Goal: Use online tool/utility: Utilize a website feature to perform a specific function

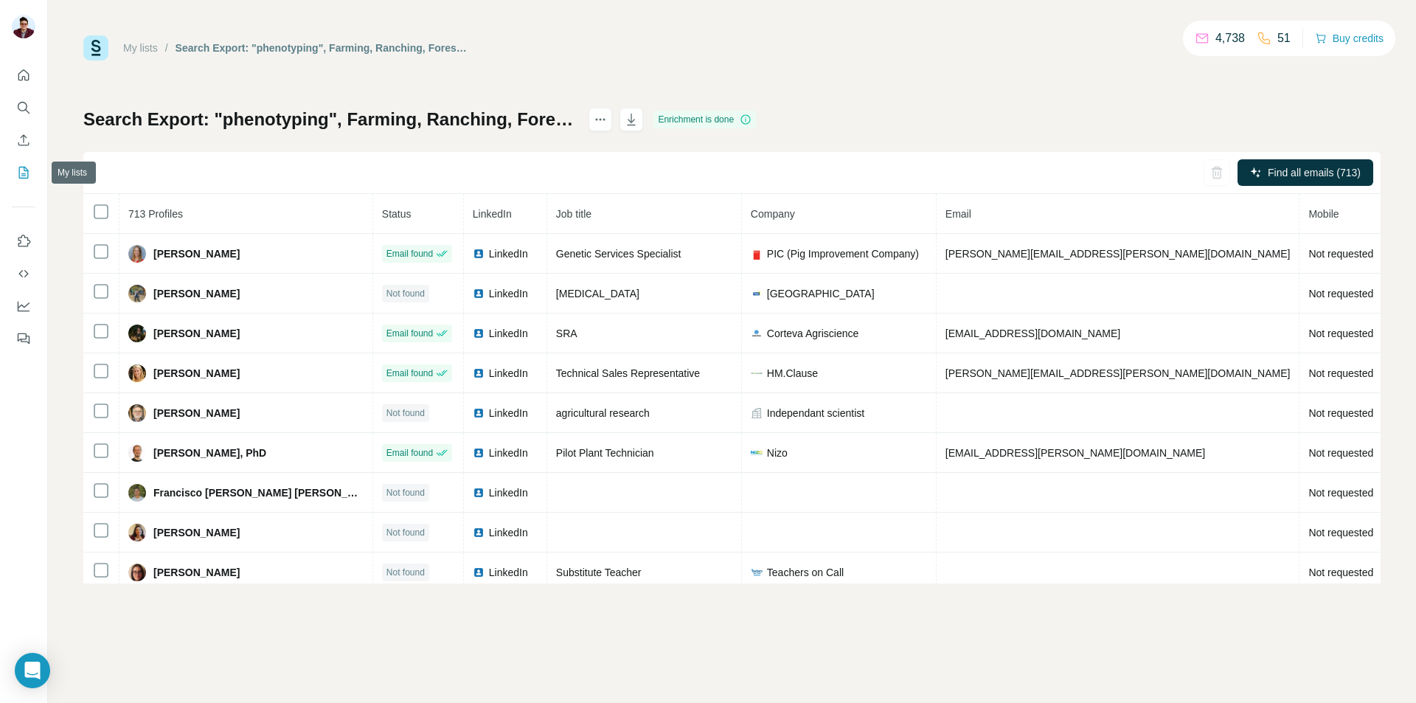
click at [27, 174] on icon "My lists" at bounding box center [23, 172] width 15 height 15
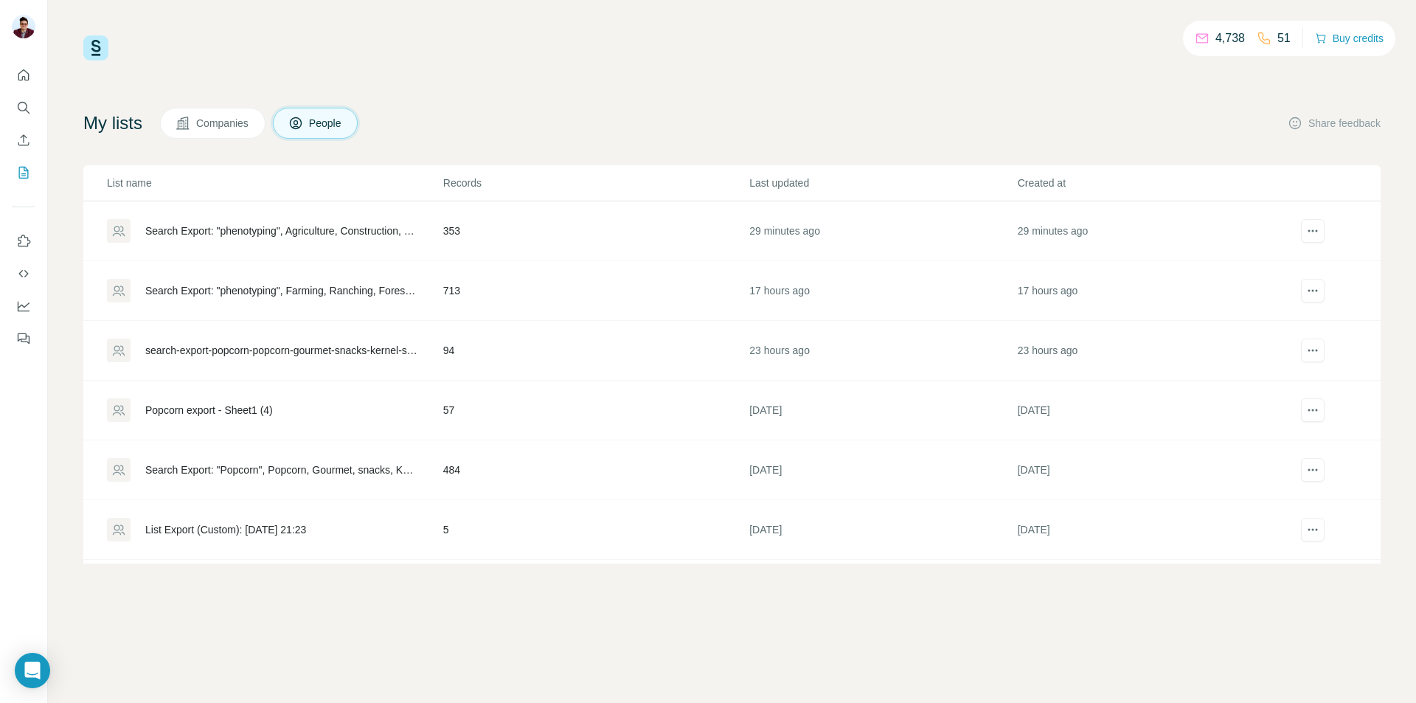
click at [535, 228] on td "353" at bounding box center [595, 231] width 306 height 60
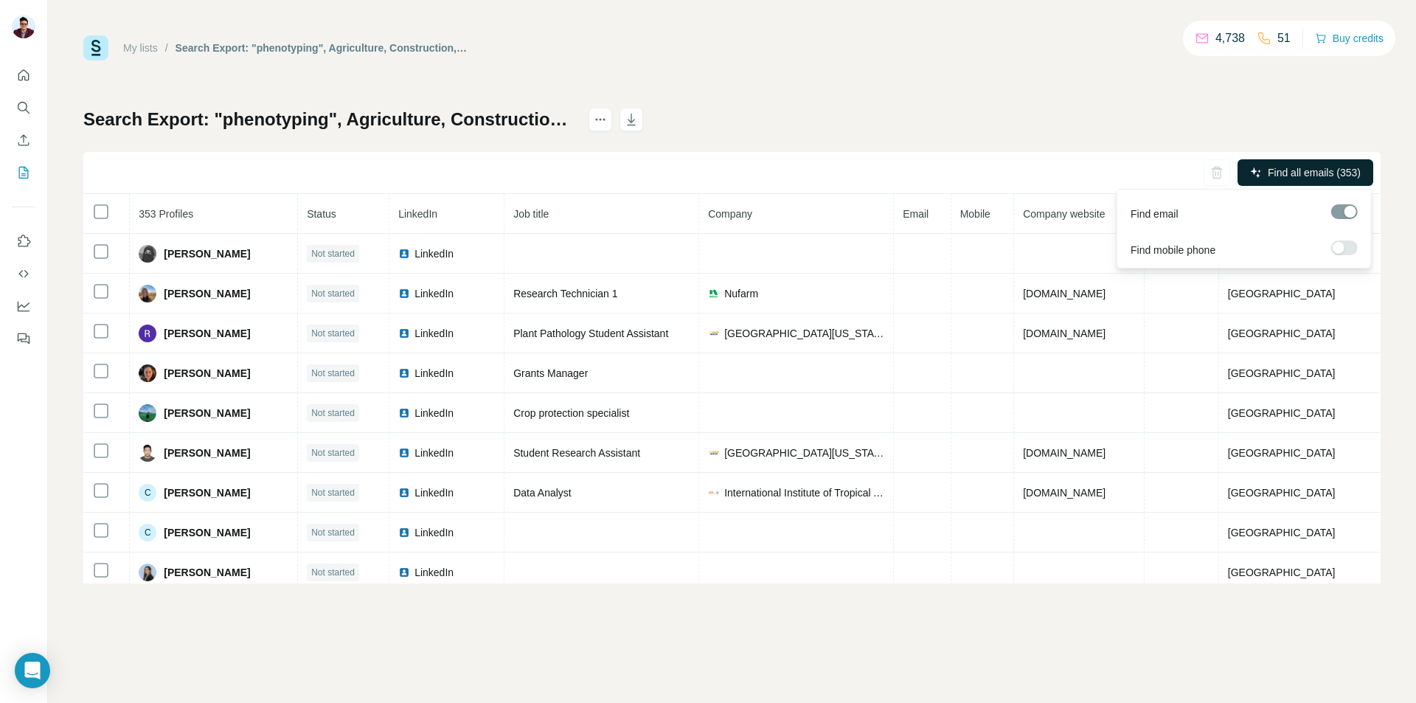
click at [1271, 175] on span "Find all emails (353)" at bounding box center [1313, 172] width 93 height 15
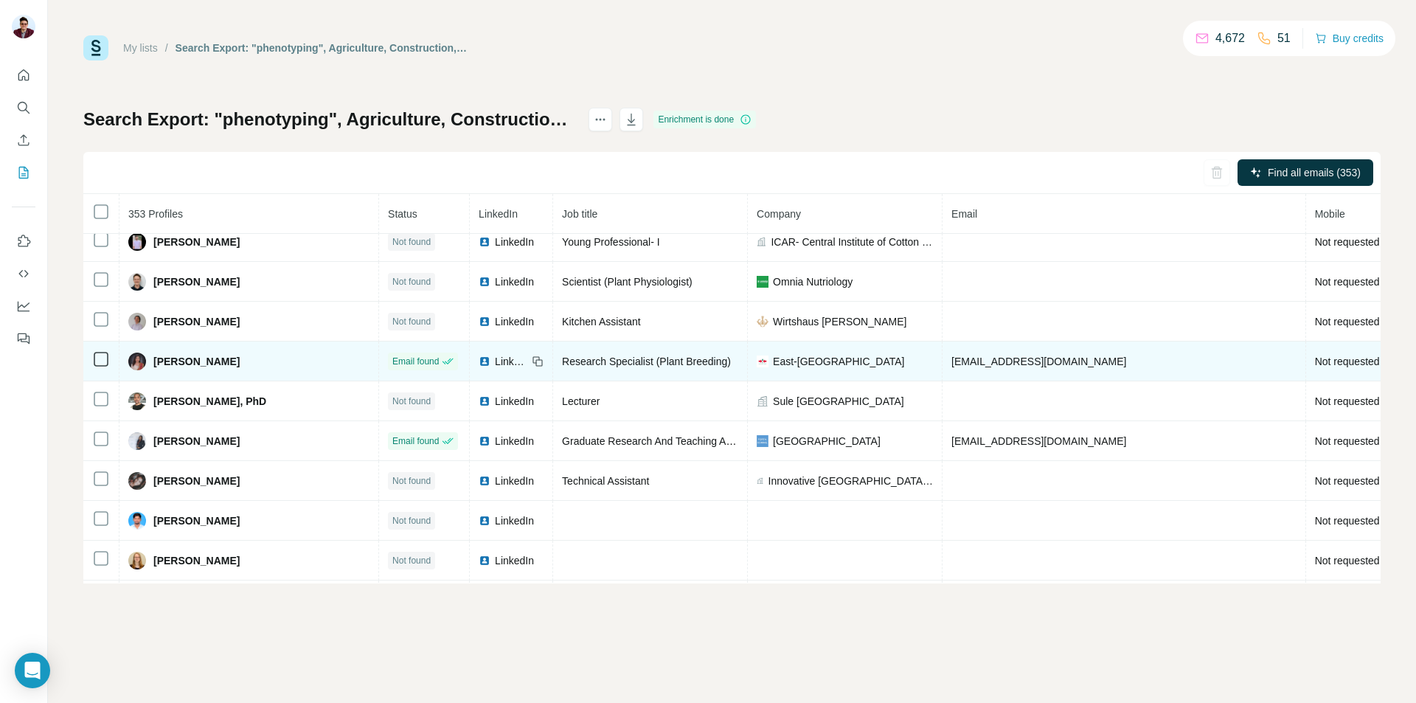
scroll to position [439, 0]
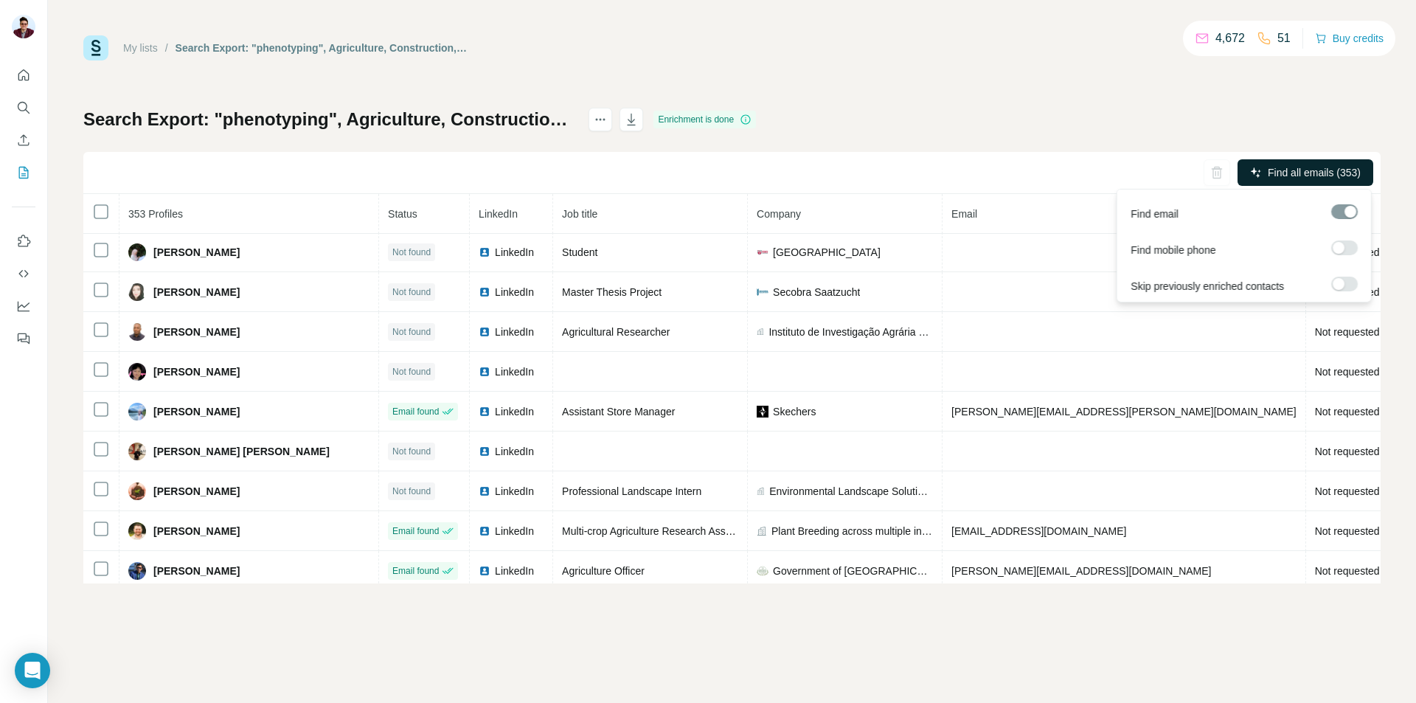
click at [1290, 173] on span "Find all emails (353)" at bounding box center [1313, 172] width 93 height 15
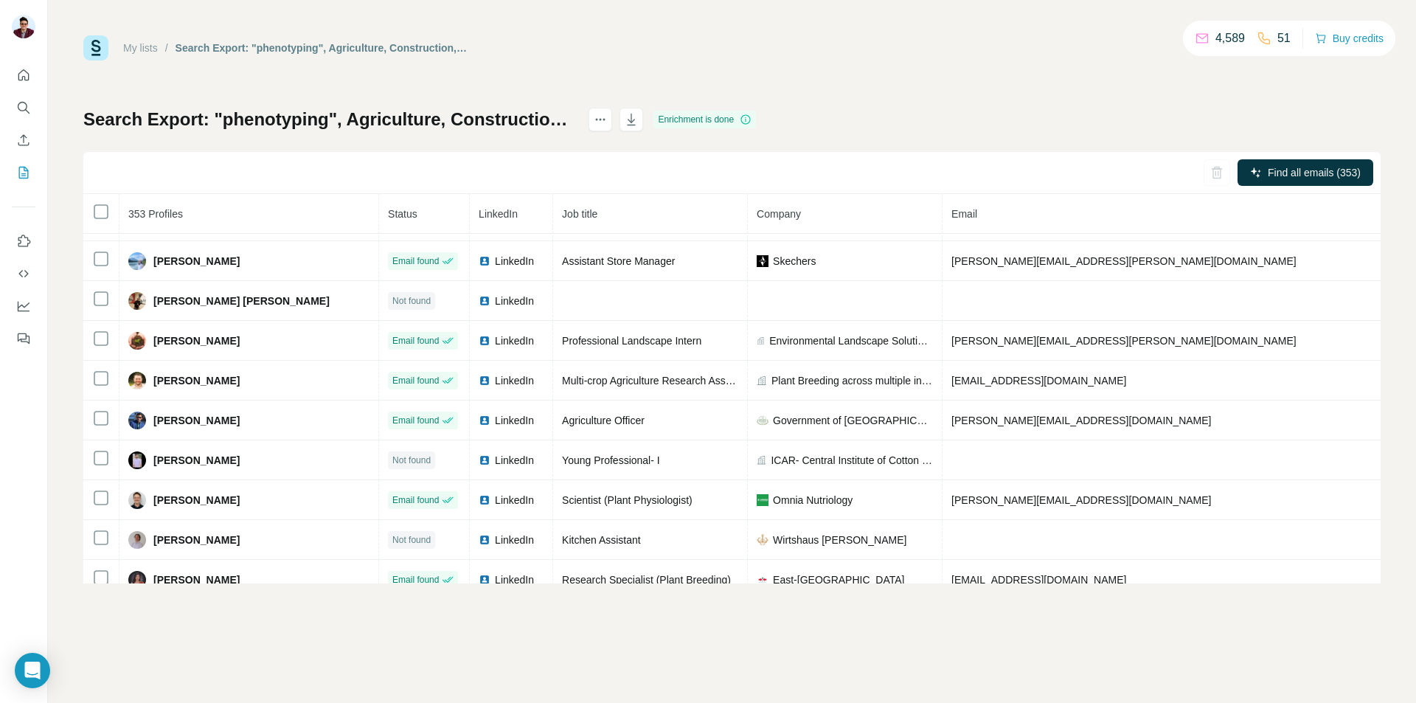
scroll to position [0, 0]
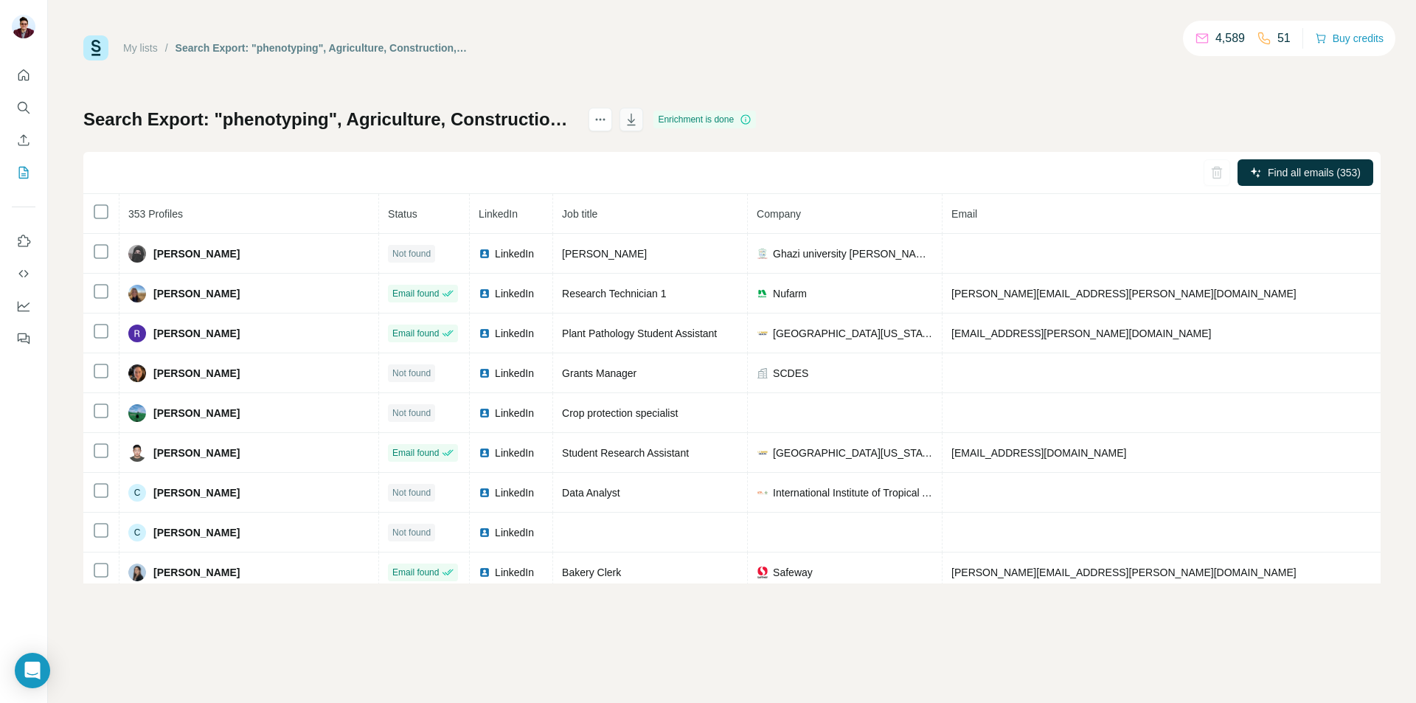
click at [643, 128] on button "button" at bounding box center [631, 120] width 24 height 24
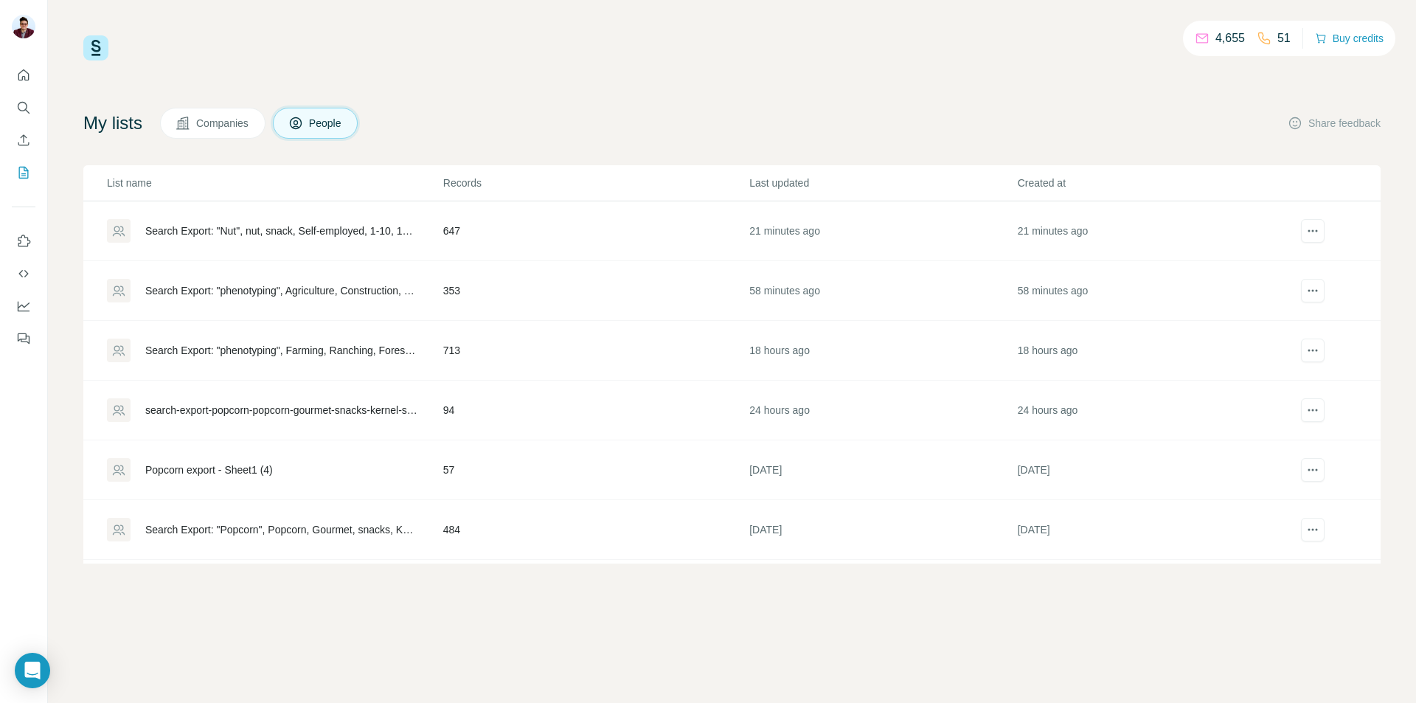
click at [554, 240] on td "647" at bounding box center [595, 231] width 306 height 60
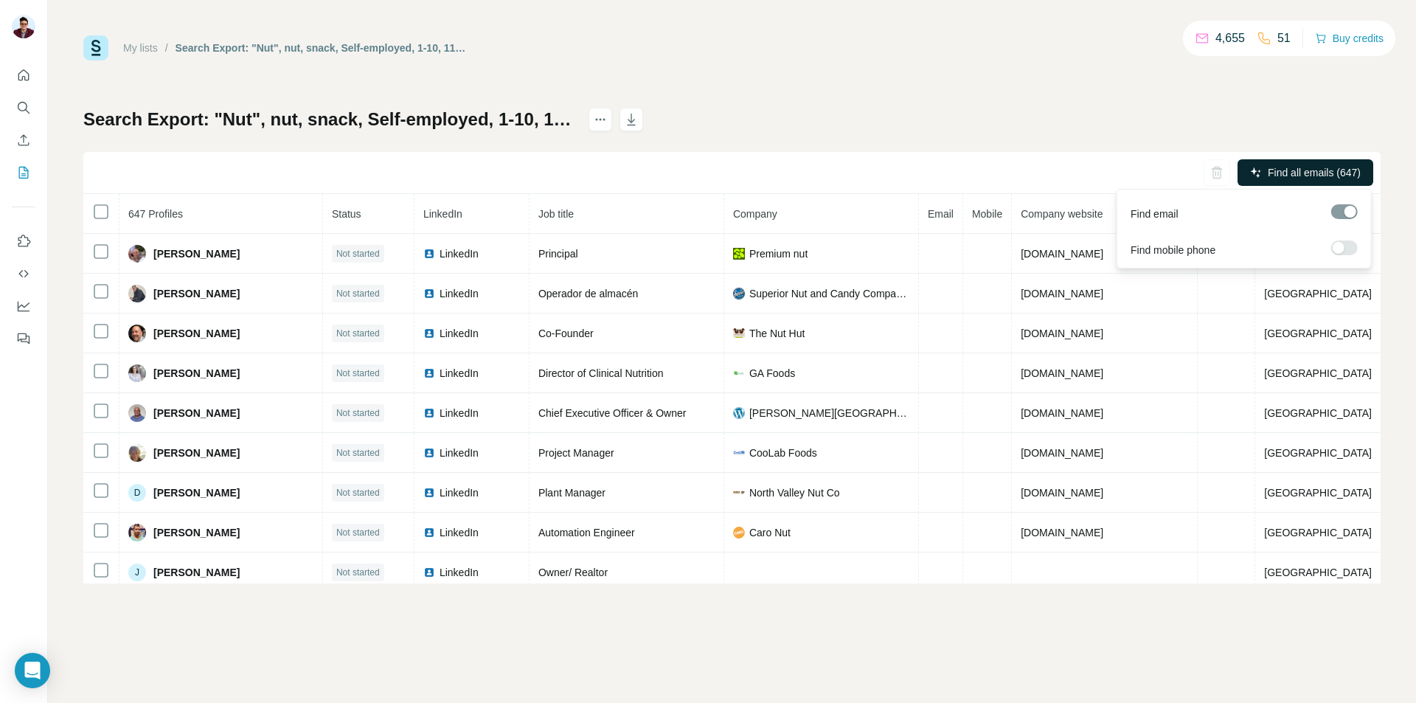
click at [1296, 179] on span "Find all emails (647)" at bounding box center [1313, 172] width 93 height 15
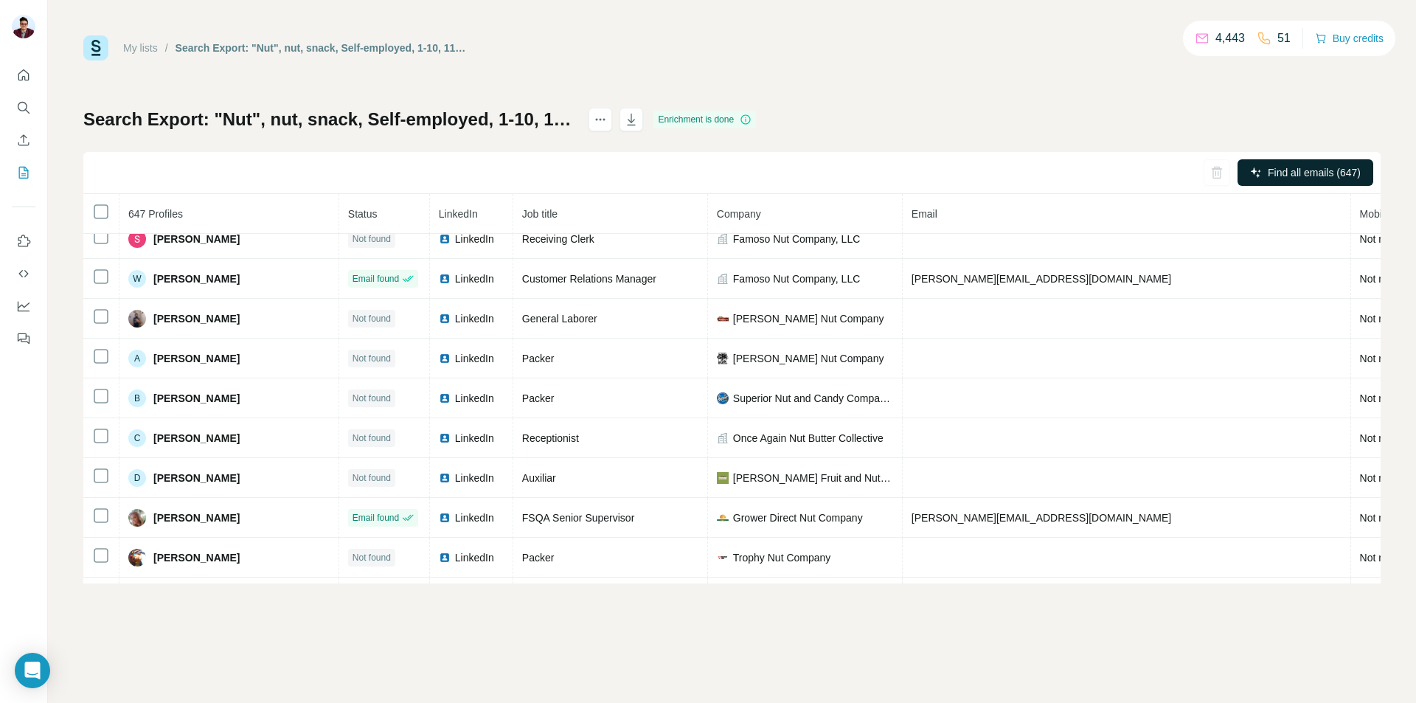
scroll to position [442, 0]
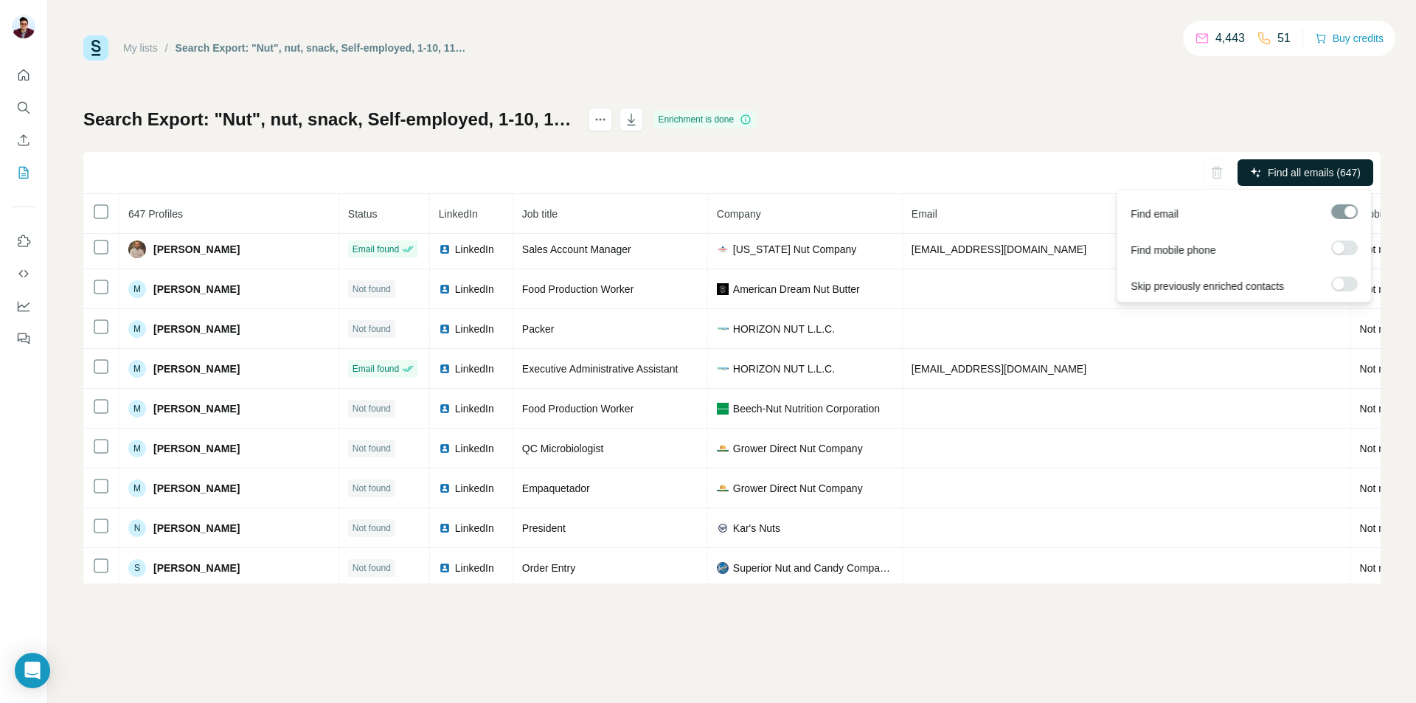
click at [1322, 173] on span "Find all emails (647)" at bounding box center [1313, 172] width 93 height 15
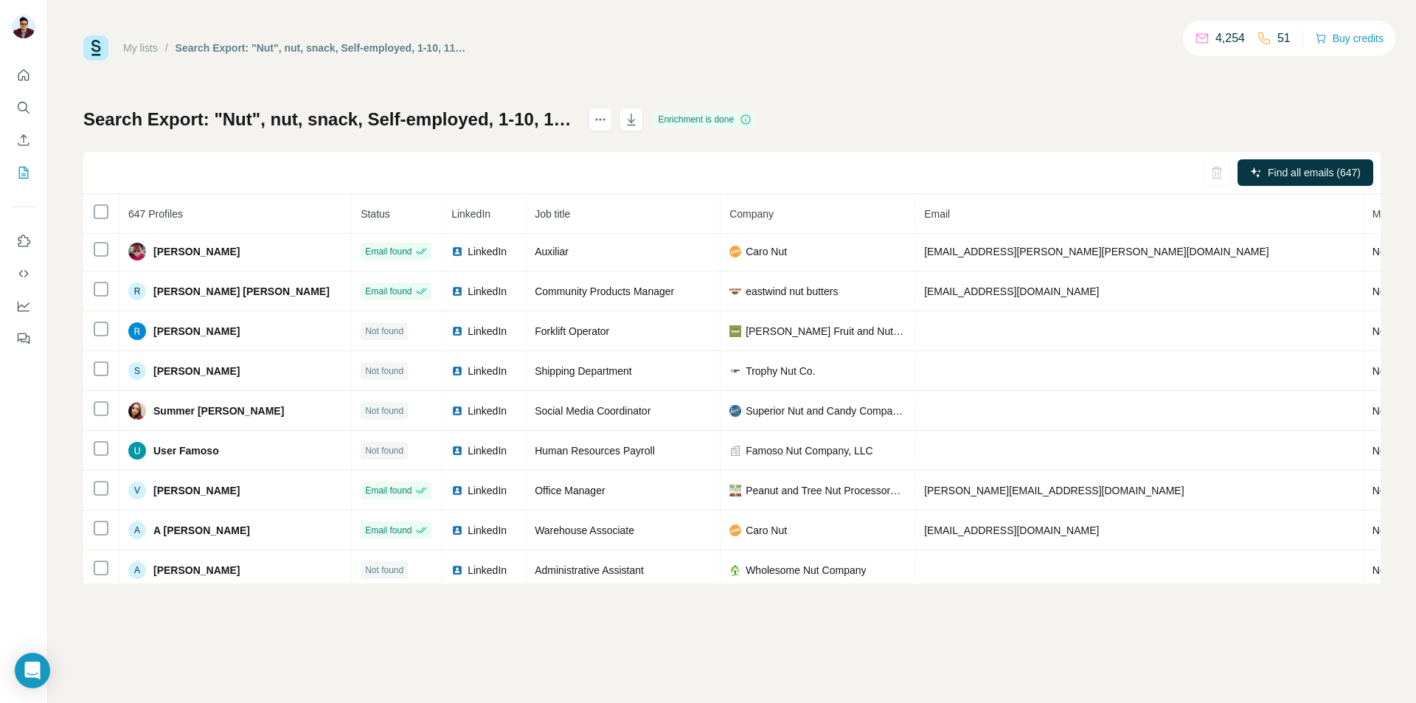
scroll to position [2401, 0]
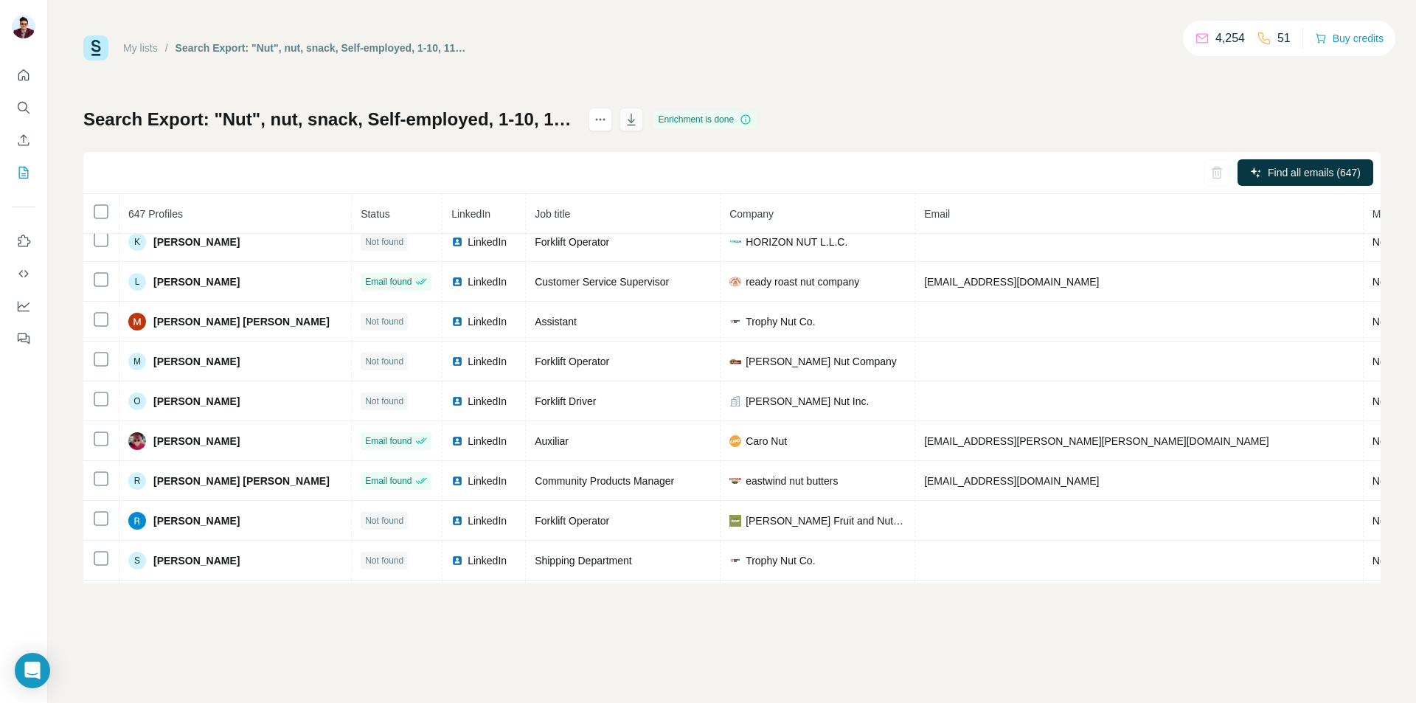
click at [643, 125] on button "button" at bounding box center [631, 120] width 24 height 24
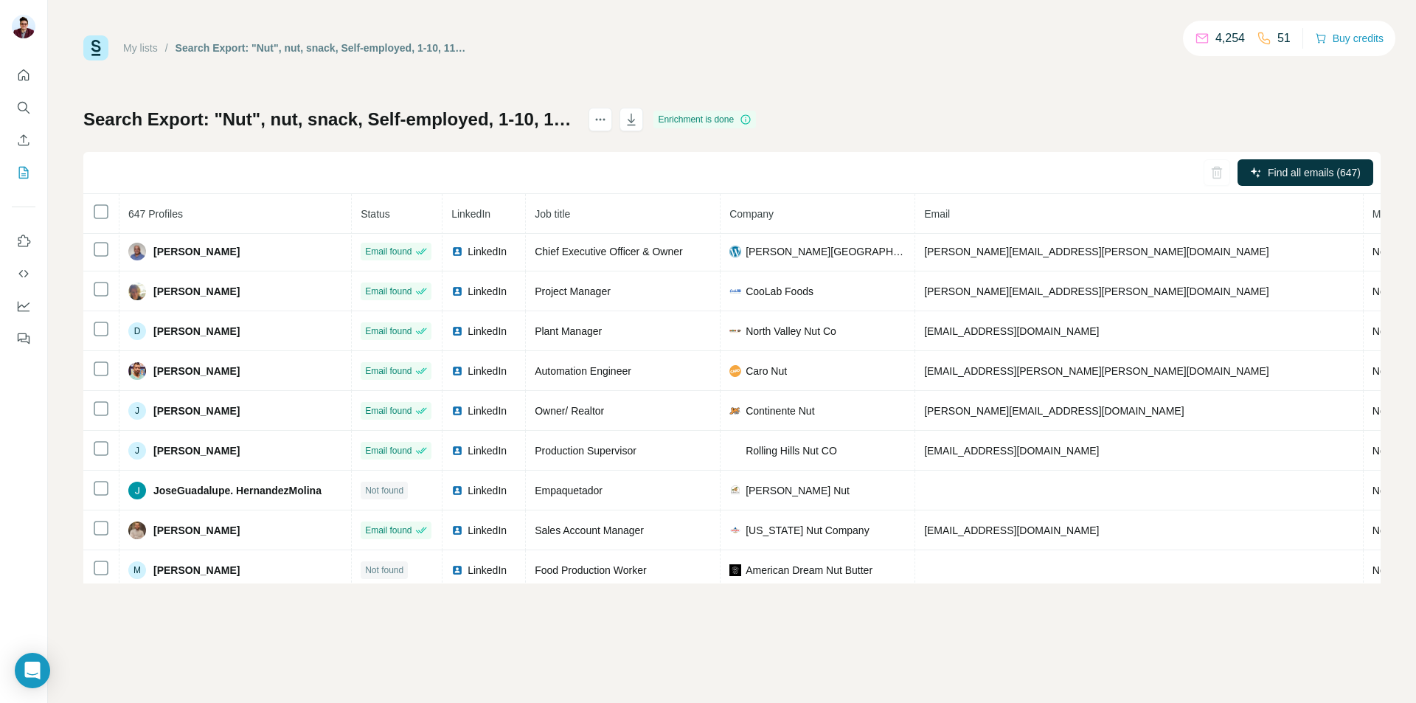
scroll to position [0, 0]
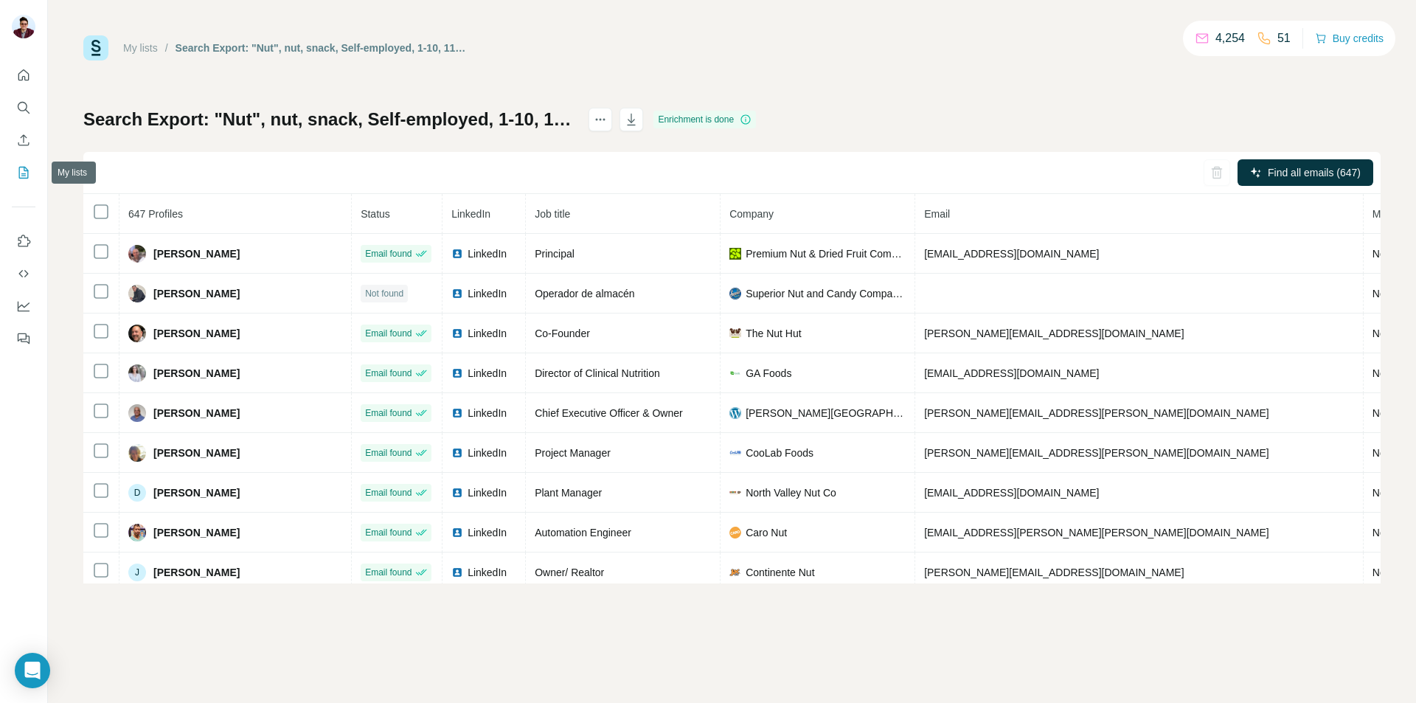
click at [19, 170] on icon "My lists" at bounding box center [23, 172] width 15 height 15
